Goal: Information Seeking & Learning: Compare options

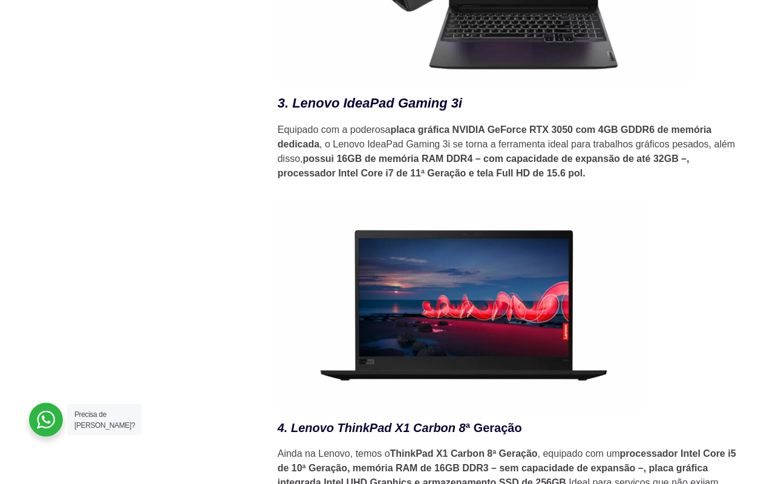
scroll to position [2646, 0]
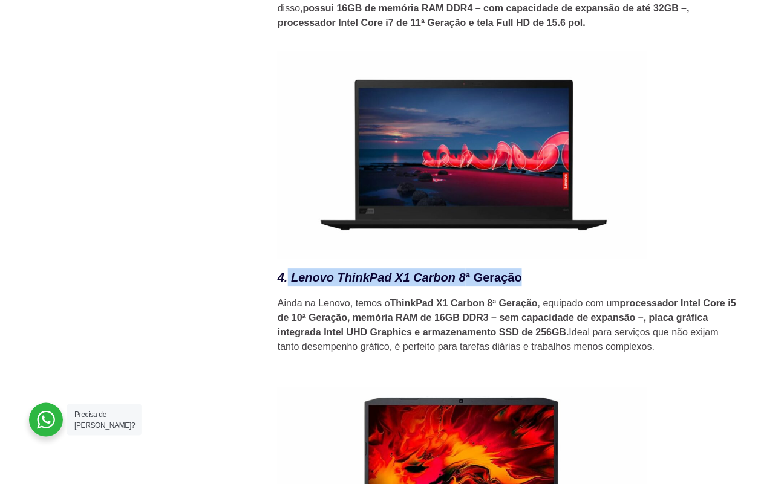
drag, startPoint x: 484, startPoint y: 282, endPoint x: 289, endPoint y: 273, distance: 195.6
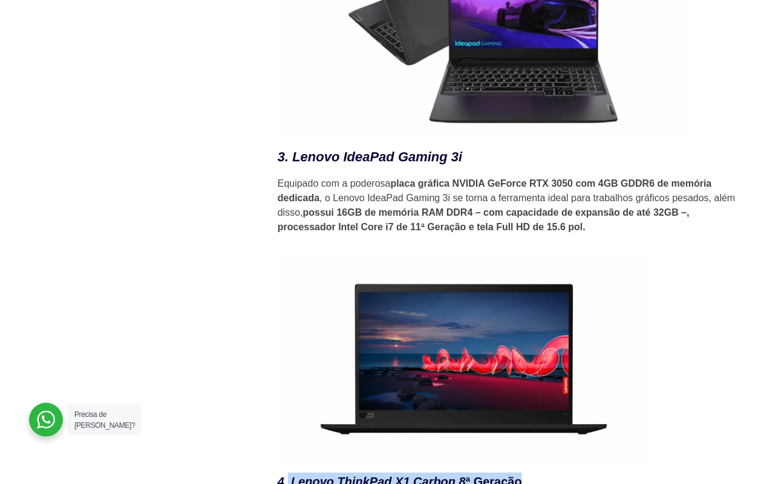
scroll to position [2419, 0]
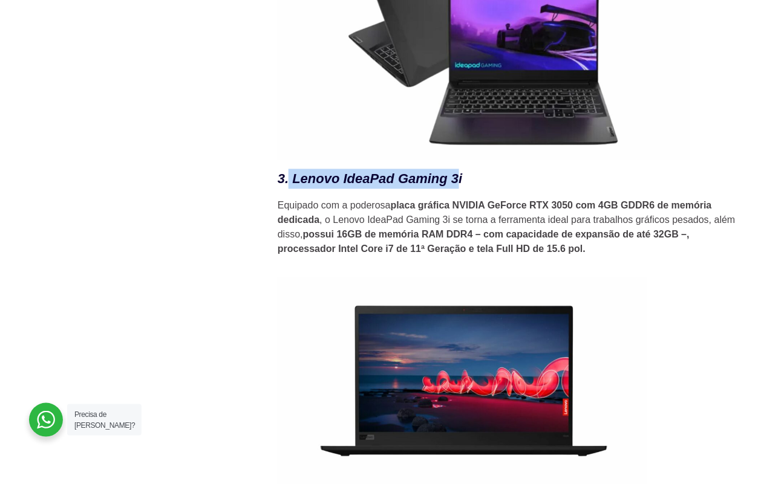
drag, startPoint x: 448, startPoint y: 188, endPoint x: 469, endPoint y: 197, distance: 22.2
click at [310, 189] on h3 "3. Lenovo IdeaPad Gaming 3i" at bounding box center [508, 179] width 460 height 20
click at [494, 189] on h3 "3. Lenovo IdeaPad Gaming 3i" at bounding box center [508, 179] width 460 height 20
drag, startPoint x: 460, startPoint y: 186, endPoint x: 294, endPoint y: 184, distance: 165.7
click at [293, 184] on h3 "3. Lenovo IdeaPad Gaming 3i" at bounding box center [508, 179] width 460 height 20
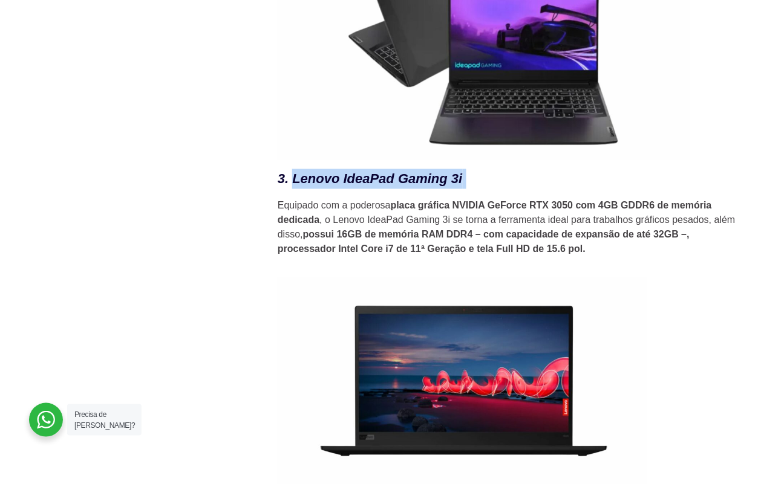
copy h3 "Lenovo IdeaPad Gaming 3i"
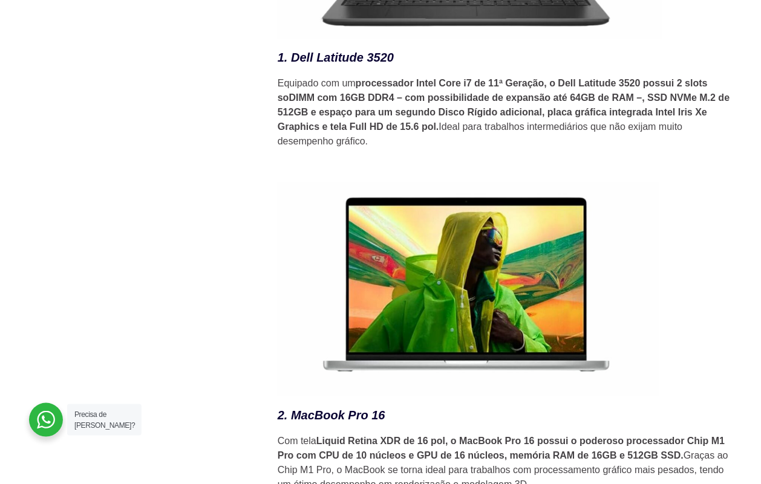
scroll to position [1966, 0]
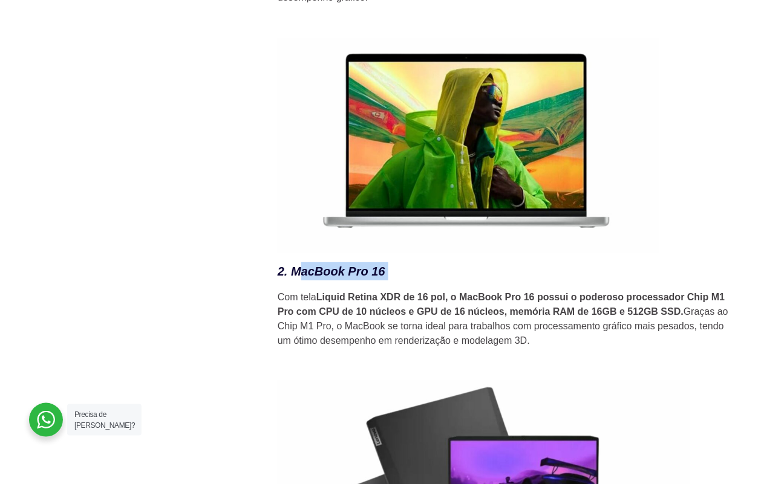
drag, startPoint x: 363, startPoint y: 279, endPoint x: 301, endPoint y: 282, distance: 62.3
click at [301, 281] on h3 "2. MacBook Pro 16" at bounding box center [508, 272] width 460 height 18
click at [301, 278] on em "2. MacBook Pro 16" at bounding box center [332, 271] width 108 height 13
drag, startPoint x: 310, startPoint y: 279, endPoint x: 388, endPoint y: 277, distance: 78.1
click at [388, 277] on h3 "2. MacBook Pro 16" at bounding box center [508, 272] width 460 height 18
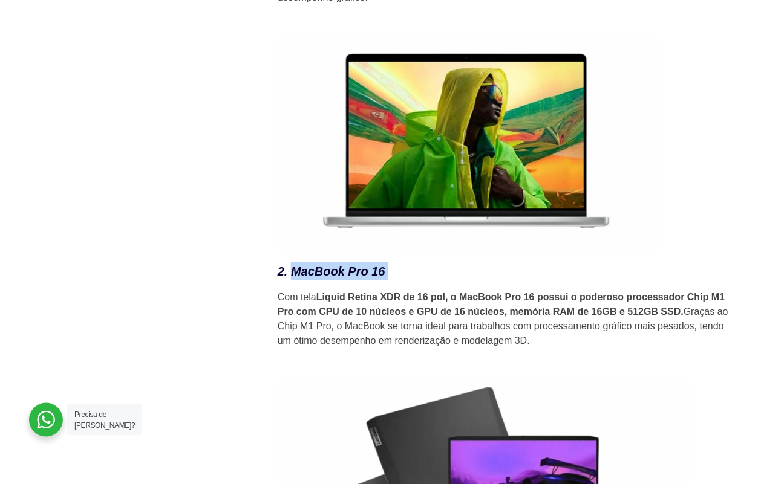
copy h3 "MacBook Pro 16"
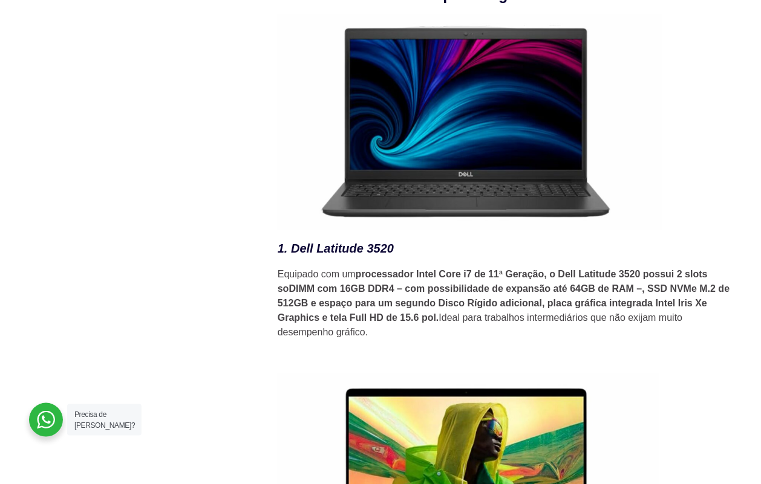
scroll to position [1588, 0]
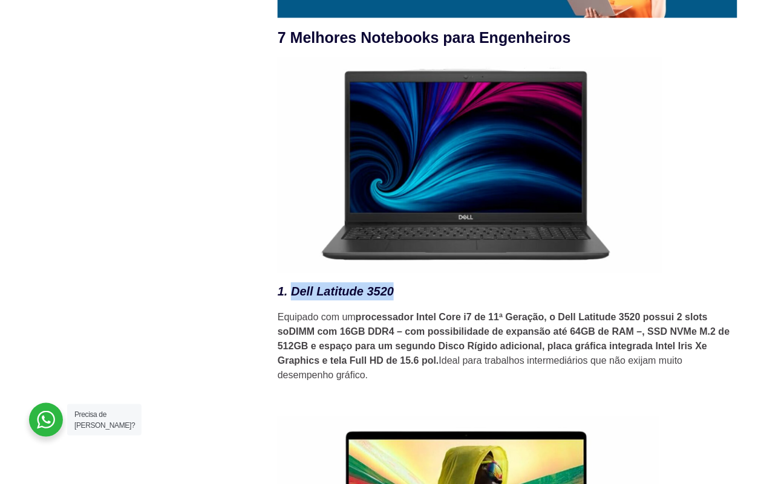
drag, startPoint x: 392, startPoint y: 299, endPoint x: 291, endPoint y: 302, distance: 101.1
click at [291, 298] on em "1. Dell Latitude 3520" at bounding box center [336, 291] width 116 height 13
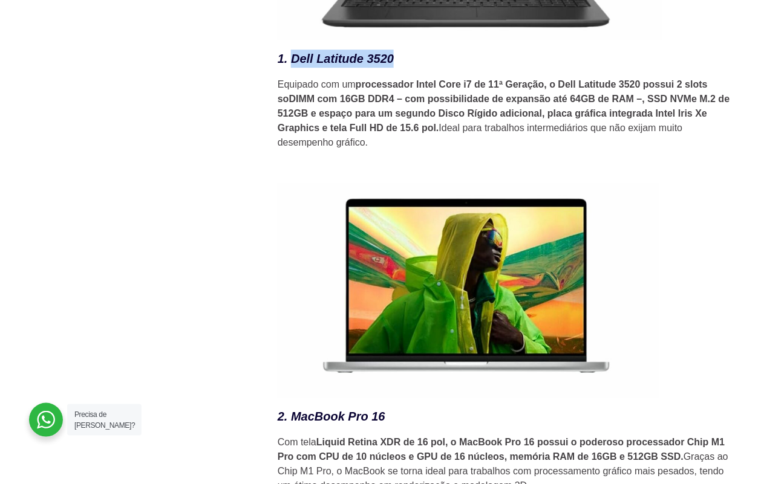
scroll to position [1815, 0]
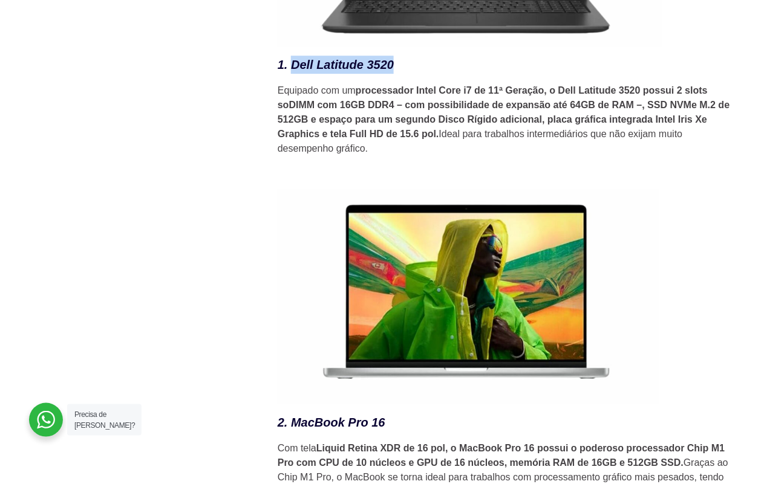
copy em "Dell Latitude 3520"
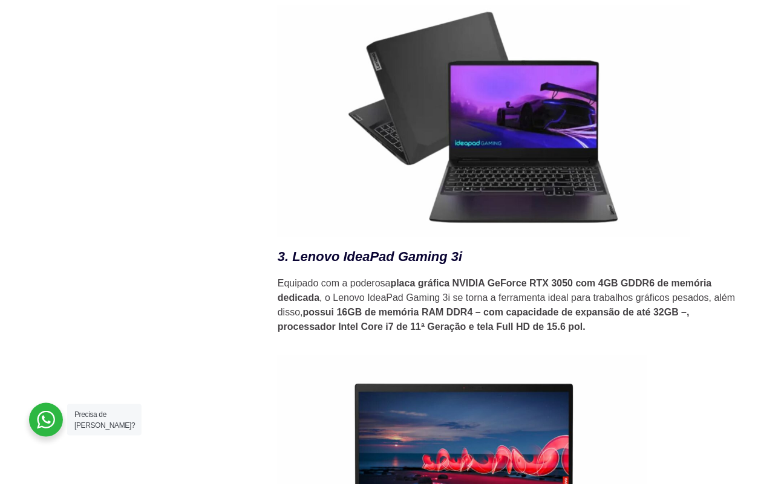
scroll to position [2495, 0]
